Goal: Check status: Check status

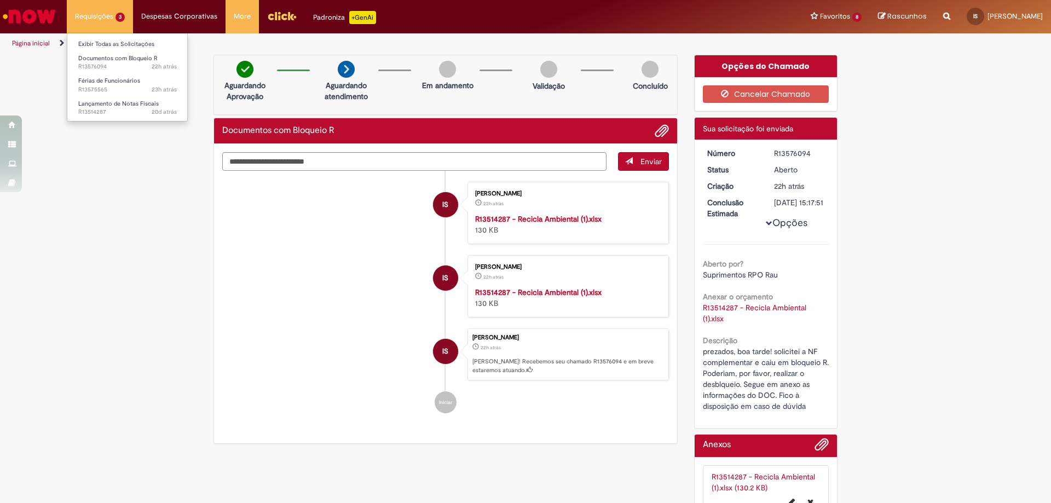
scroll to position [55, 0]
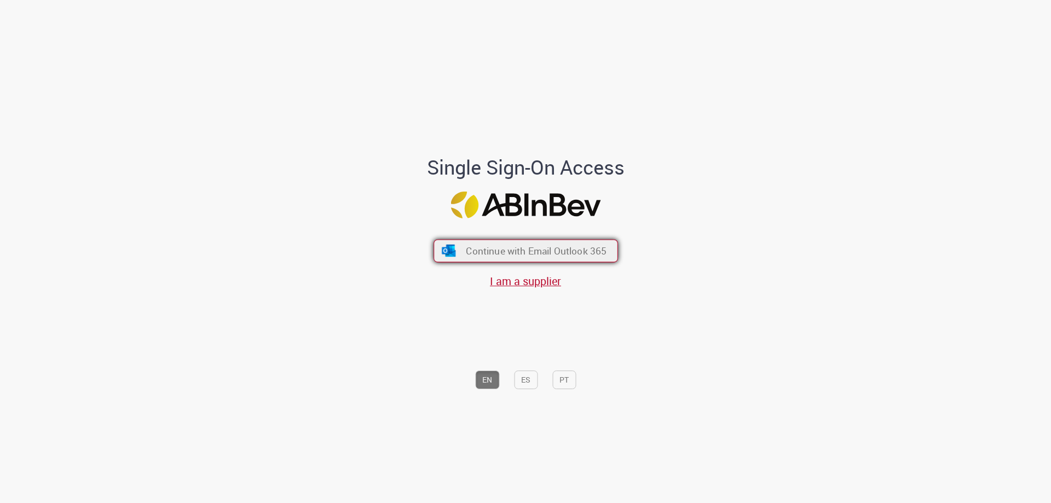
click at [466, 247] on span "Continue with Email Outlook 365" at bounding box center [536, 251] width 141 height 13
click at [578, 259] on button "Continue with Email Outlook 365" at bounding box center [525, 251] width 184 height 23
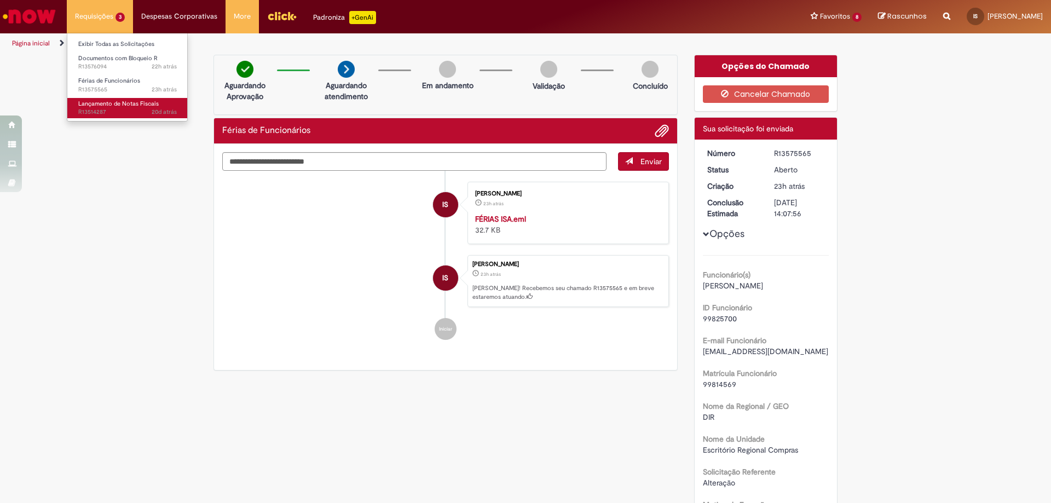
click at [116, 105] on span "Lançamento de Notas Fiscais" at bounding box center [118, 104] width 80 height 8
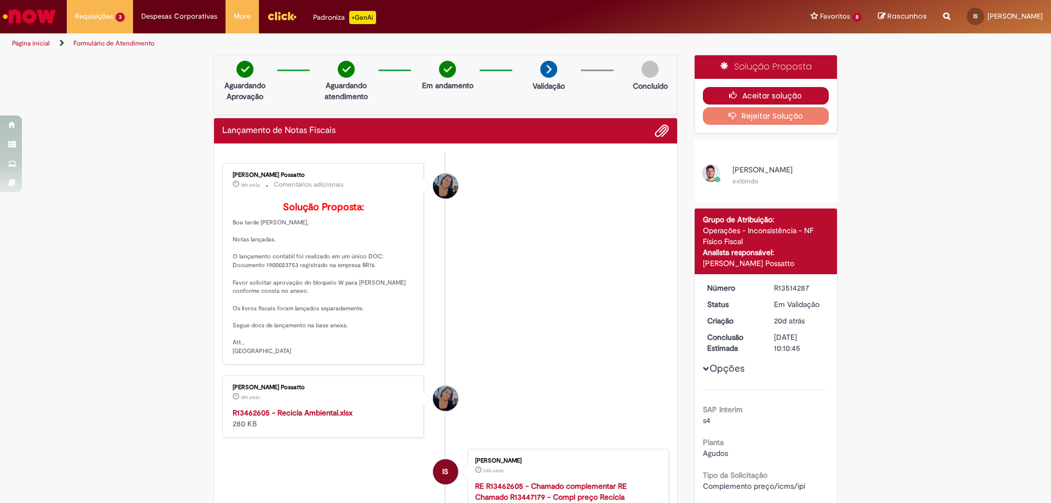
click at [804, 97] on button "Aceitar solução" at bounding box center [766, 96] width 126 height 18
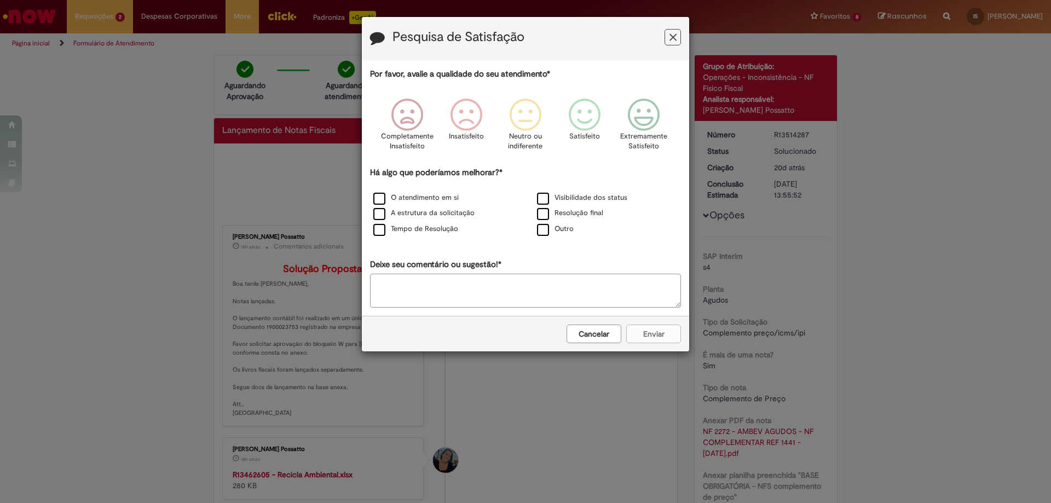
click at [674, 38] on icon "Feedback" at bounding box center [672, 37] width 7 height 11
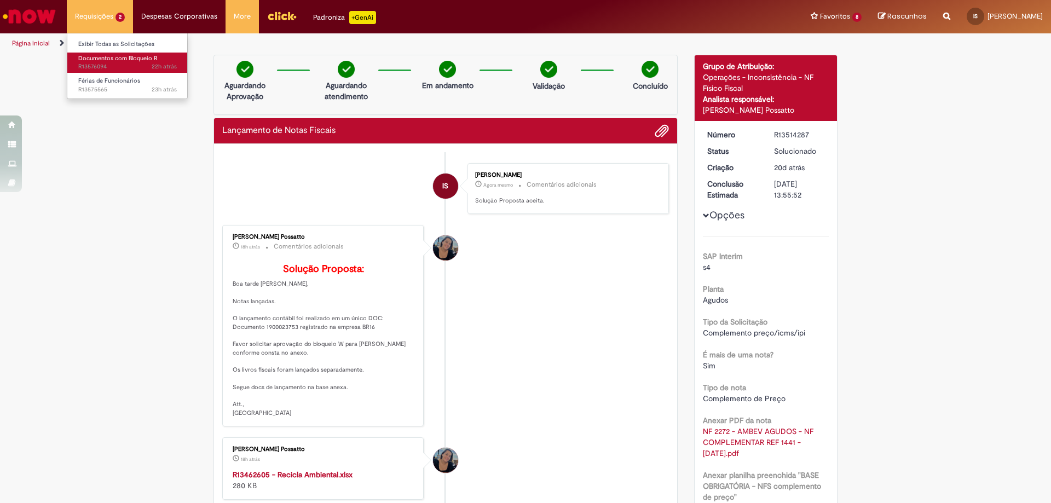
click at [103, 63] on span "22h atrás 22 horas atrás R13576094" at bounding box center [127, 66] width 99 height 9
